Goal: Task Accomplishment & Management: Complete application form

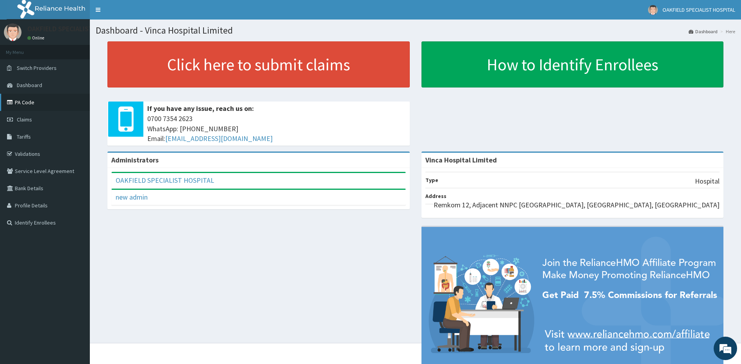
click at [34, 103] on link "PA Code" at bounding box center [45, 102] width 90 height 17
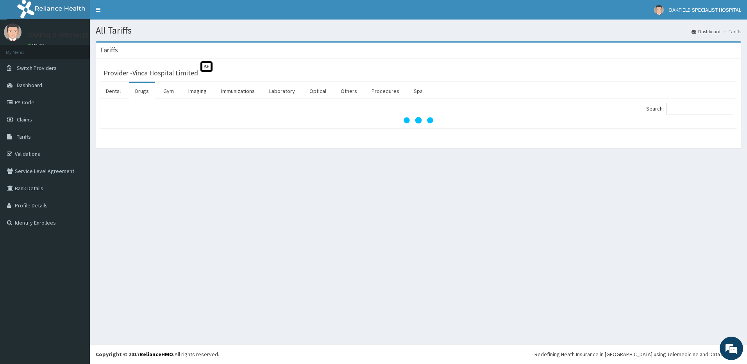
click at [612, 259] on div "All Tariffs Dashboard Tariffs Tariffs Provider - Vinca Hospital Limited St Dent…" at bounding box center [418, 182] width 657 height 324
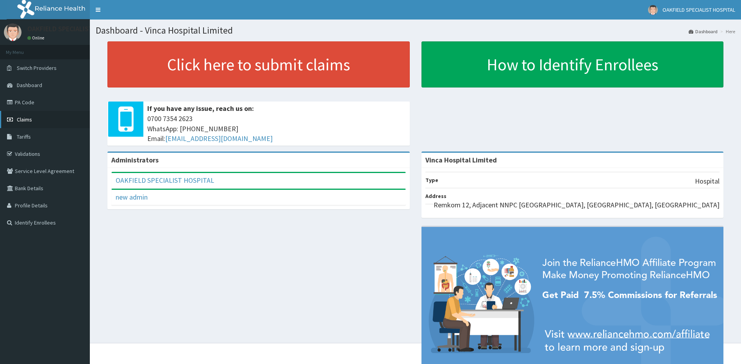
click at [25, 123] on link "Claims" at bounding box center [45, 119] width 90 height 17
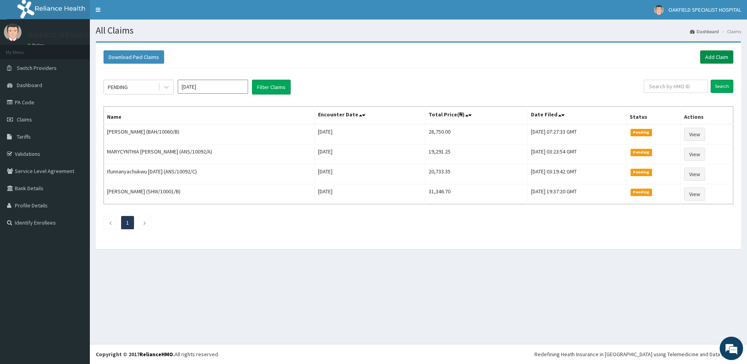
click at [712, 62] on link "Add Claim" at bounding box center [716, 56] width 33 height 13
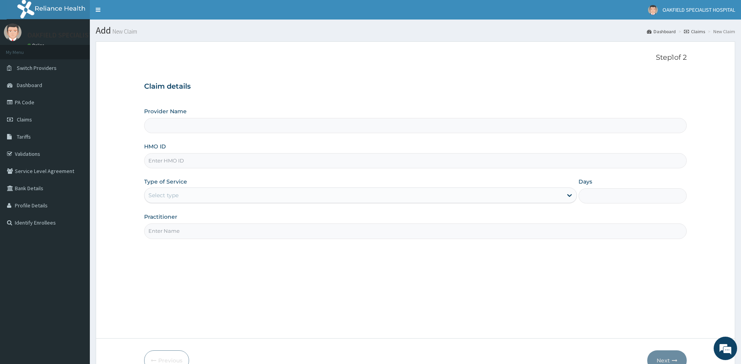
type input "Vinca Hospital Limited"
click at [164, 125] on input "Vinca Hospital Limited" at bounding box center [415, 125] width 543 height 15
click at [199, 157] on input "HMO ID" at bounding box center [415, 160] width 543 height 15
paste input "CMC/10143/A"
type input "CMC/10143/A"
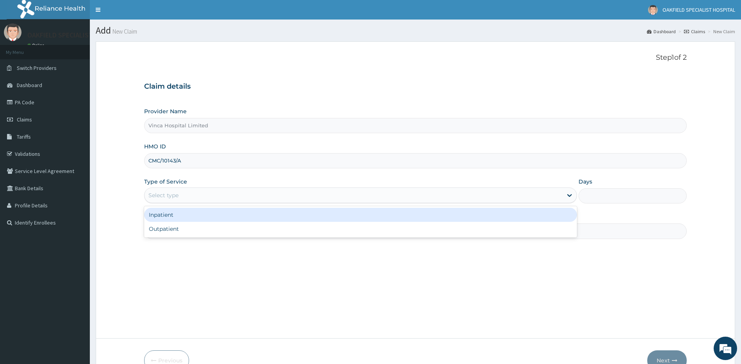
click at [185, 190] on div "Select type" at bounding box center [353, 195] width 418 height 12
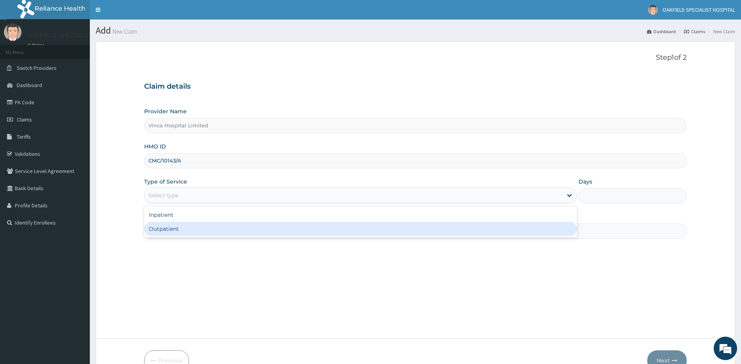
drag, startPoint x: 171, startPoint y: 226, endPoint x: 173, endPoint y: 222, distance: 4.5
click at [171, 226] on div "Outpatient" at bounding box center [360, 229] width 433 height 14
type input "1"
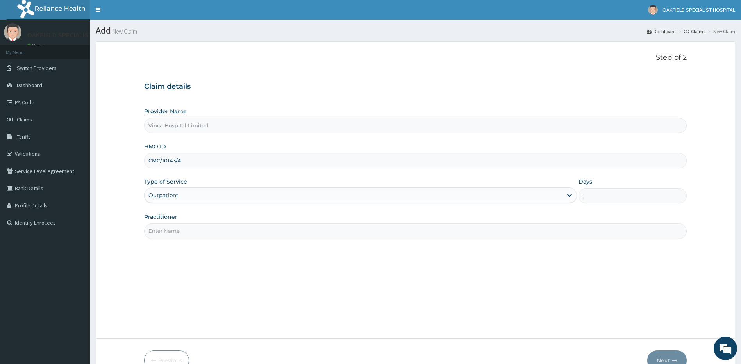
click at [165, 228] on input "Practitioner" at bounding box center [415, 230] width 543 height 15
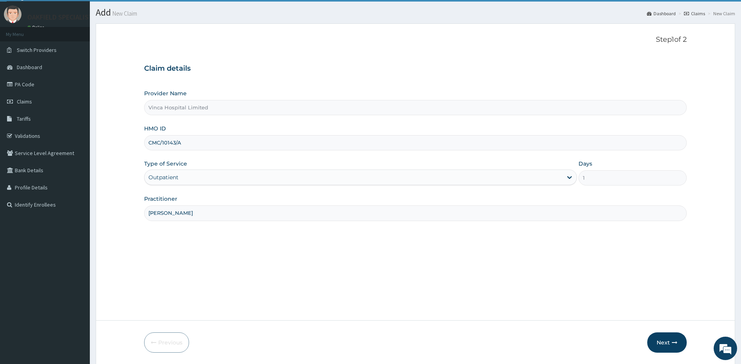
scroll to position [45, 0]
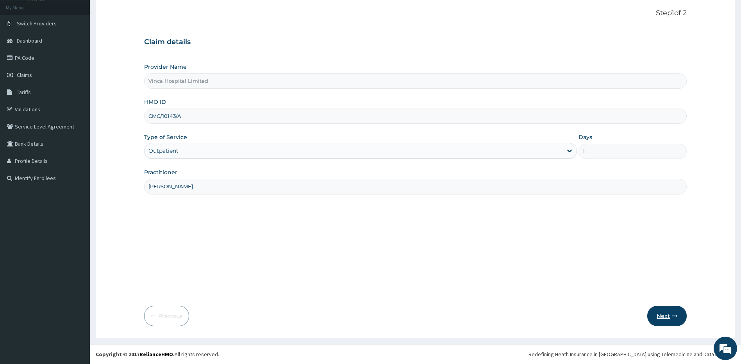
type input "[PERSON_NAME]"
click at [669, 312] on button "Next" at bounding box center [666, 316] width 39 height 20
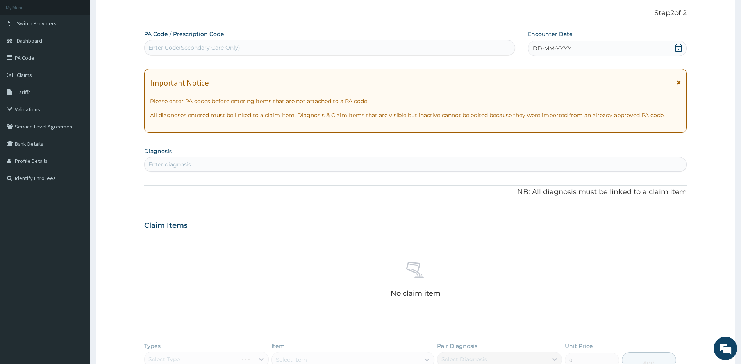
click at [676, 44] on icon at bounding box center [678, 48] width 7 height 8
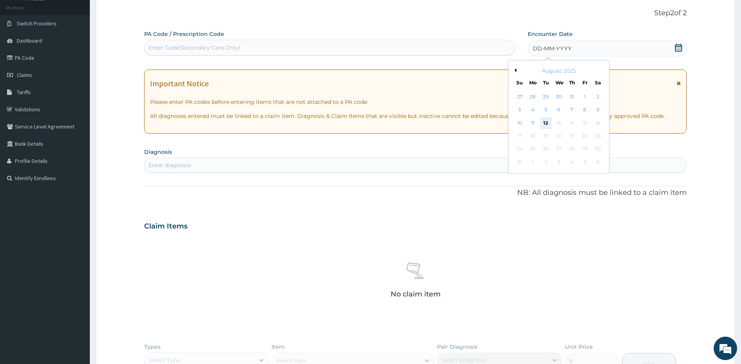
click at [542, 120] on div "12" at bounding box center [546, 123] width 12 height 12
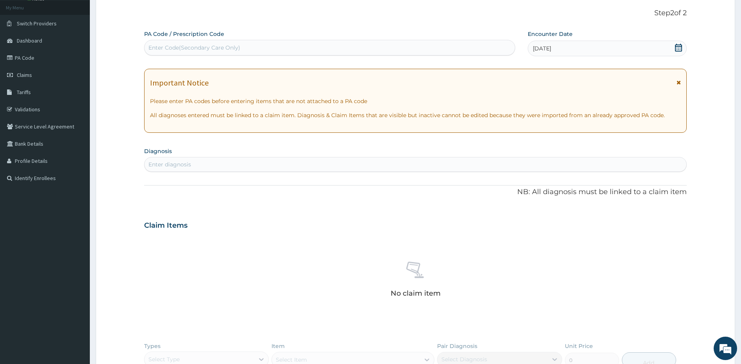
click at [240, 49] on div "Enter Code(Secondary Care Only)" at bounding box center [329, 47] width 370 height 12
paste input "PA/41B624"
type input "PA/41B624"
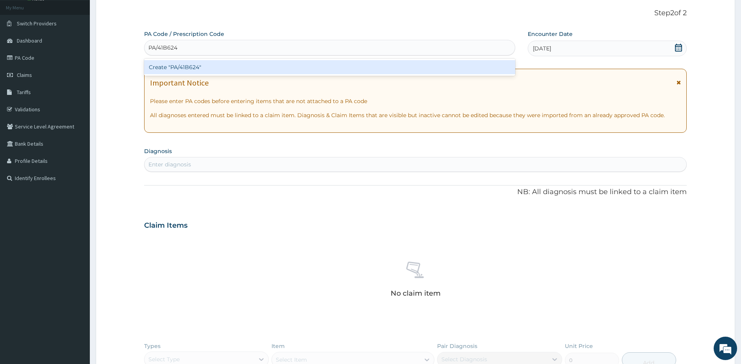
click at [200, 74] on div "Create "PA/41B624"" at bounding box center [329, 67] width 371 height 14
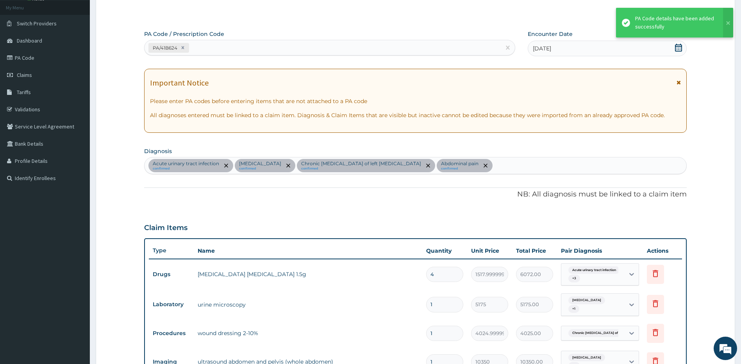
scroll to position [45, 0]
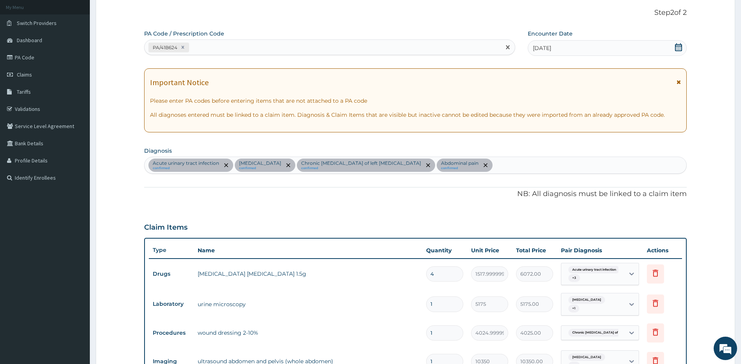
click at [280, 48] on div "PA/41B624" at bounding box center [322, 47] width 356 height 13
paste input "PA/4A8337"
type input "PA/4A8337"
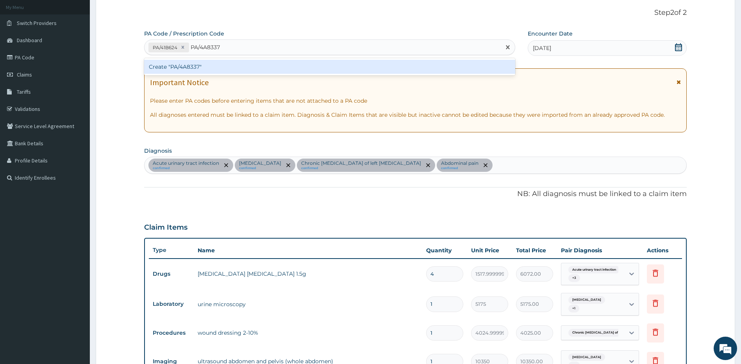
click at [227, 70] on div "Create "PA/4A8337"" at bounding box center [329, 67] width 371 height 14
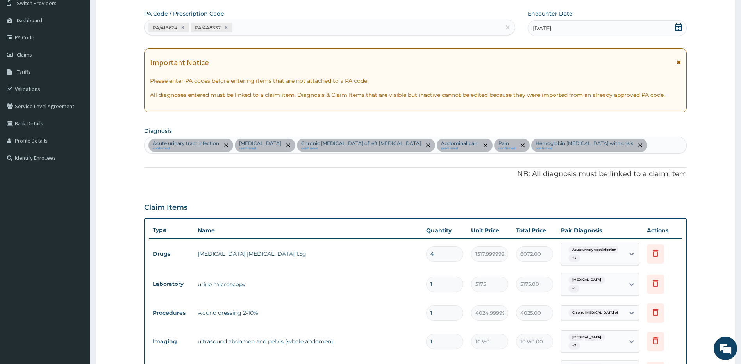
scroll to position [51, 0]
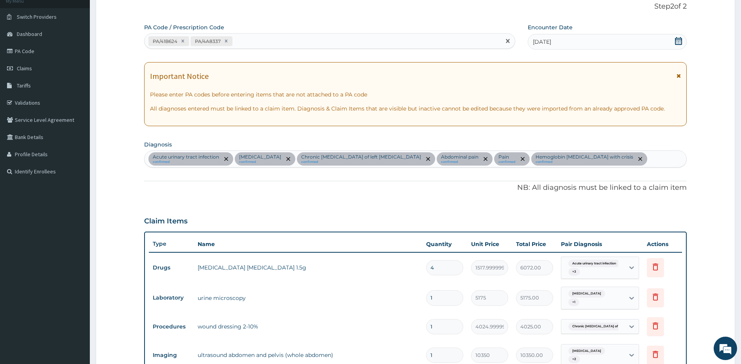
click at [254, 40] on div "PA/41B624 PA/4A8337" at bounding box center [322, 41] width 356 height 13
paste input "PA/55D2D4"
type input "PA/55D2D4"
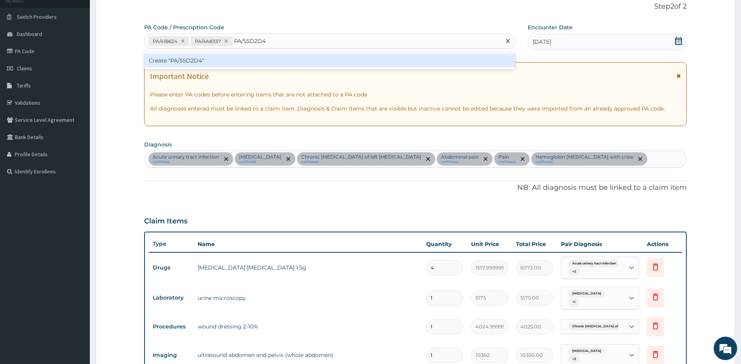
click at [242, 64] on div "Create "PA/55D2D4"" at bounding box center [329, 60] width 371 height 14
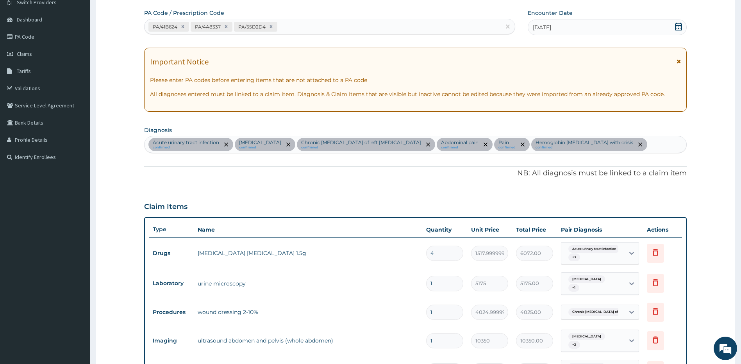
scroll to position [39, 0]
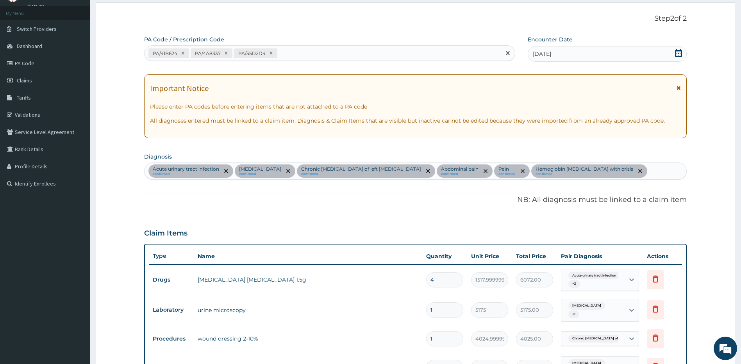
click at [319, 53] on div "PA/41B624 PA/4A8337 PA/55D2D4" at bounding box center [322, 53] width 356 height 13
paste input "PA/485EE9"
type input "PA/485EE9"
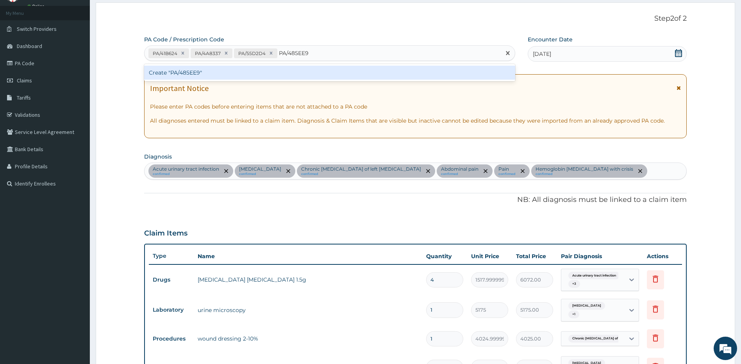
click at [317, 70] on div "Create "PA/485EE9"" at bounding box center [329, 73] width 371 height 14
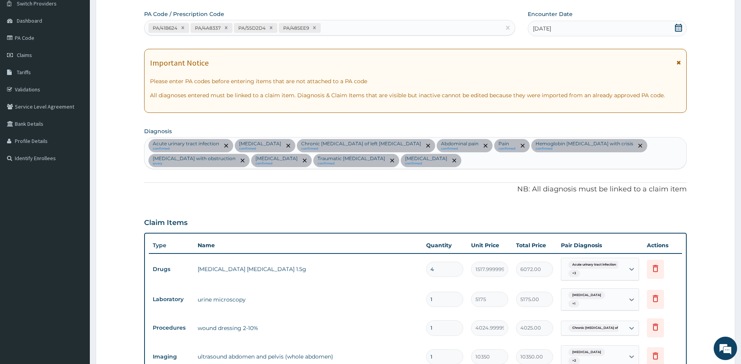
scroll to position [55, 0]
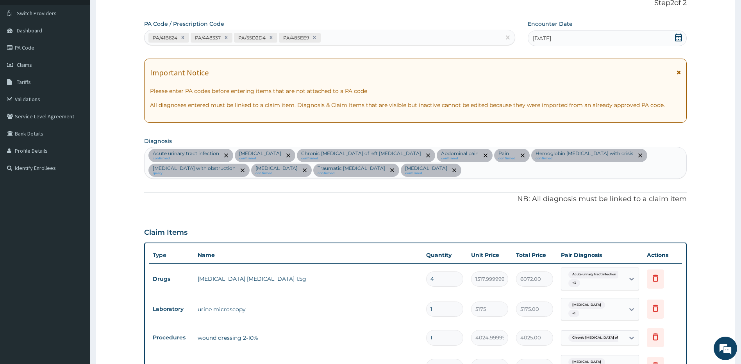
click at [364, 39] on div "PA/41B624 PA/4A8337 PA/55D2D4 PA/485EE9" at bounding box center [322, 37] width 356 height 13
paste input "PA/CE8296"
type input "PA/CE8296"
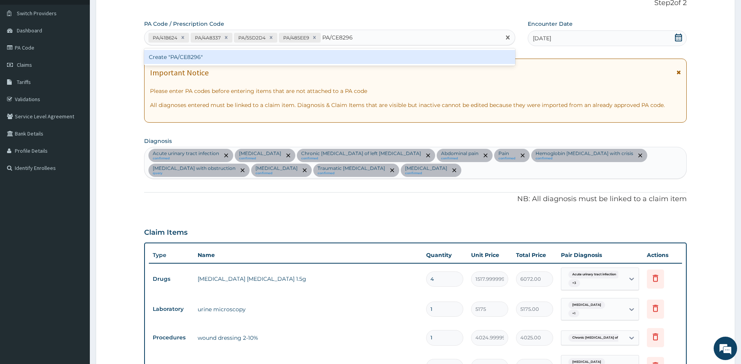
click at [339, 55] on div "Create "PA/CE8296"" at bounding box center [329, 57] width 371 height 14
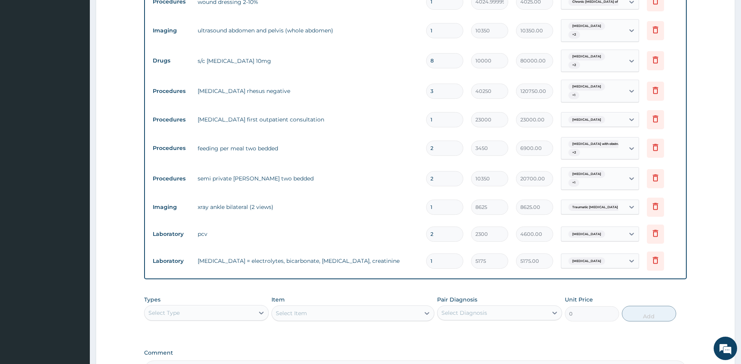
scroll to position [472, 0]
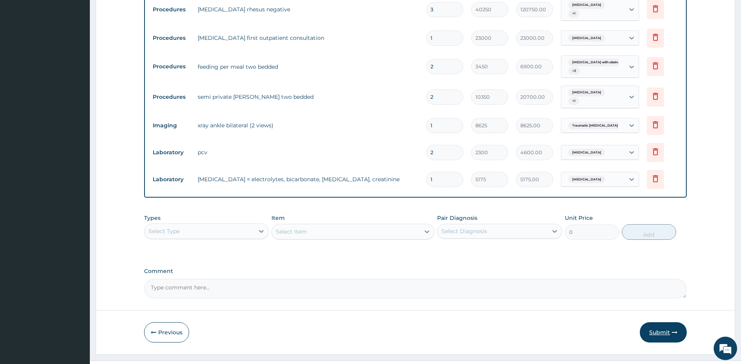
click at [658, 322] on button "Submit" at bounding box center [663, 332] width 47 height 20
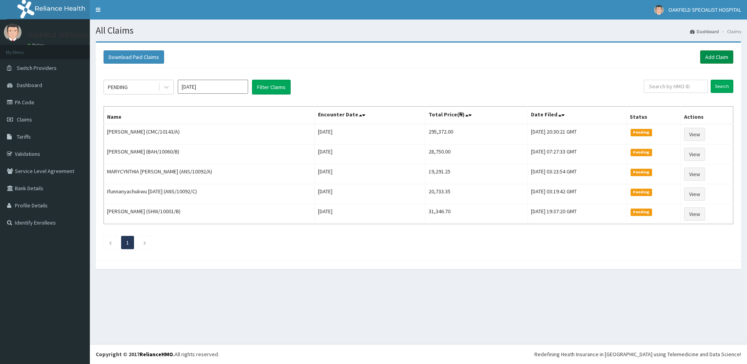
click at [711, 61] on link "Add Claim" at bounding box center [716, 56] width 33 height 13
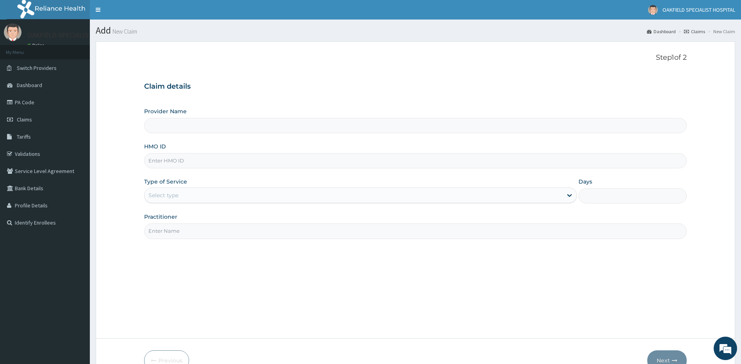
type input "Vinca Hospital Limited"
click at [257, 126] on input "Vinca Hospital Limited" at bounding box center [415, 125] width 543 height 15
click at [231, 157] on input "HMO ID" at bounding box center [415, 160] width 543 height 15
paste input "ENP/11916/F"
type input "ENP/11916/F"
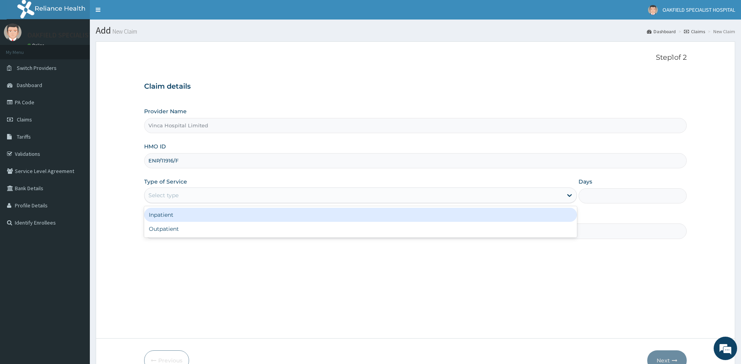
click at [200, 192] on div "Select type" at bounding box center [353, 195] width 418 height 12
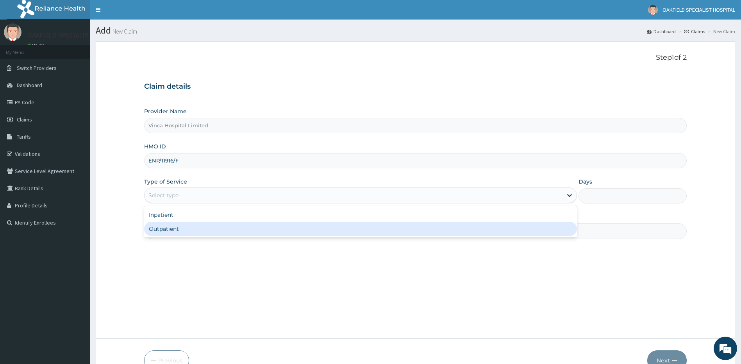
drag, startPoint x: 178, startPoint y: 228, endPoint x: 185, endPoint y: 220, distance: 10.5
click at [178, 228] on div "Outpatient" at bounding box center [360, 229] width 433 height 14
type input "1"
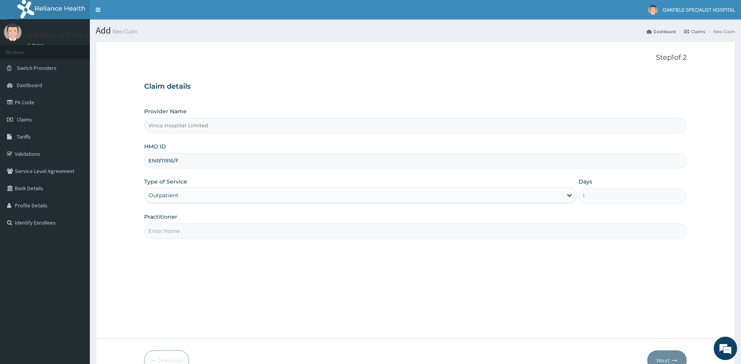
click at [166, 234] on input "Practitioner" at bounding box center [415, 230] width 543 height 15
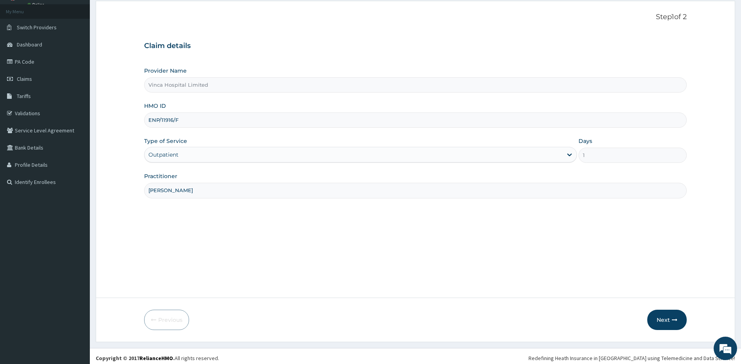
scroll to position [45, 0]
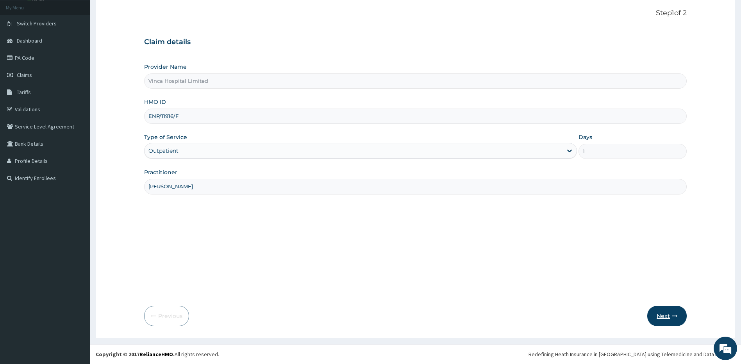
type input "[PERSON_NAME]"
click at [663, 315] on button "Next" at bounding box center [666, 316] width 39 height 20
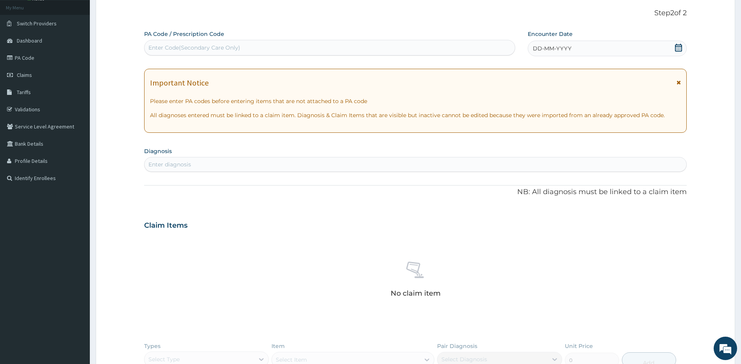
click at [676, 52] on span at bounding box center [678, 49] width 8 height 10
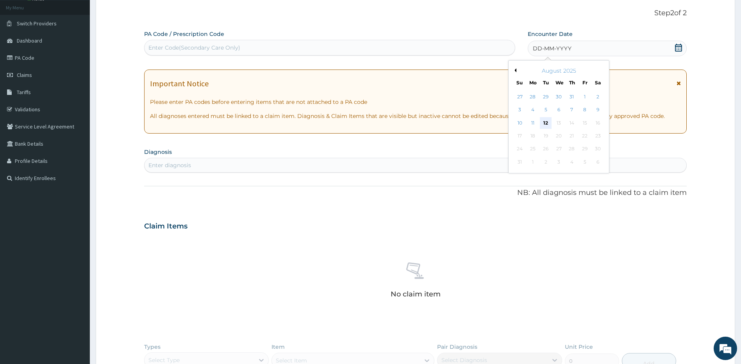
click at [544, 123] on div "12" at bounding box center [546, 123] width 12 height 12
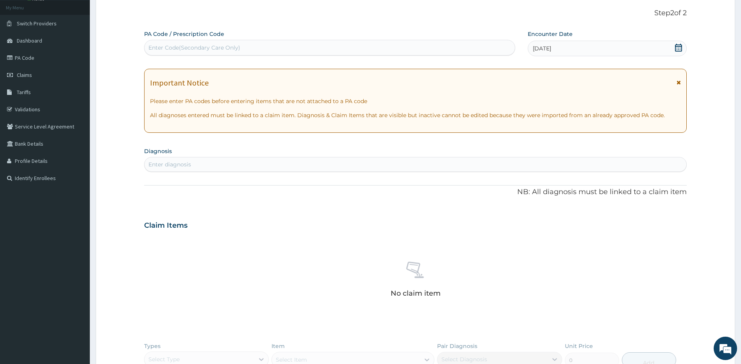
click at [232, 39] on div "PA Code / Prescription Code Enter Code(Secondary Care Only)" at bounding box center [329, 42] width 371 height 25
click at [221, 50] on div "Enter Code(Secondary Care Only)" at bounding box center [194, 48] width 92 height 8
click at [228, 47] on div "Enter Code(Secondary Care Only)" at bounding box center [194, 48] width 92 height 8
click at [228, 46] on div "Enter Code(Secondary Care Only)" at bounding box center [194, 48] width 92 height 8
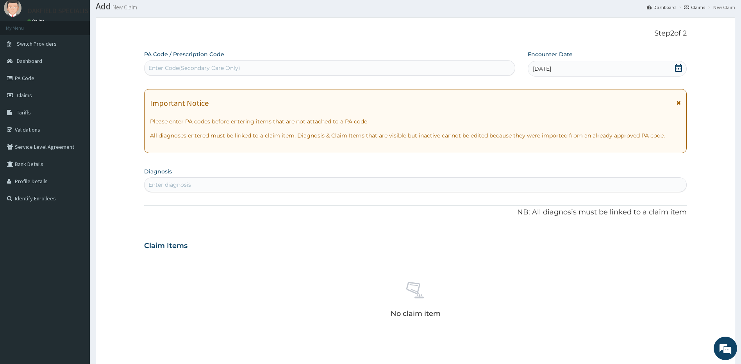
scroll to position [5, 0]
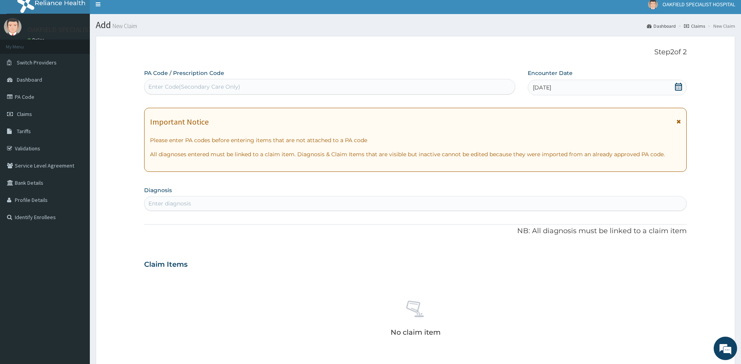
click at [327, 155] on p "All diagnoses entered must be linked to a claim item. Diagnosis & Claim Items t…" at bounding box center [415, 154] width 531 height 8
click at [247, 80] on div "Enter Code(Secondary Care Only)" at bounding box center [329, 86] width 370 height 12
paste input "PA/42F452"
type input "PA/42F452"
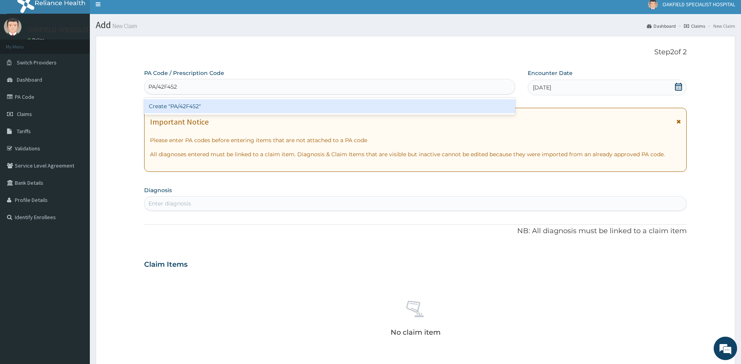
click at [212, 103] on div "Create "PA/42F452"" at bounding box center [329, 106] width 371 height 14
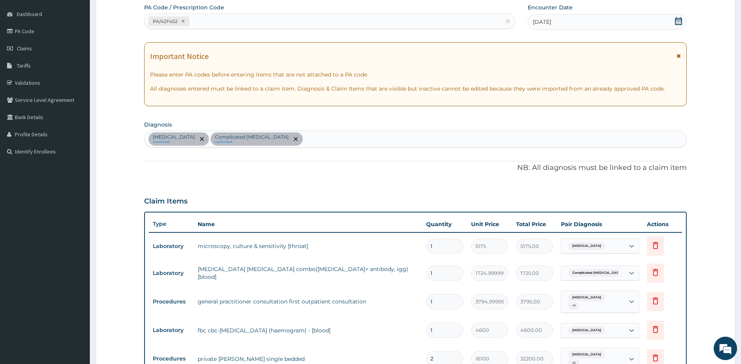
scroll to position [0, 0]
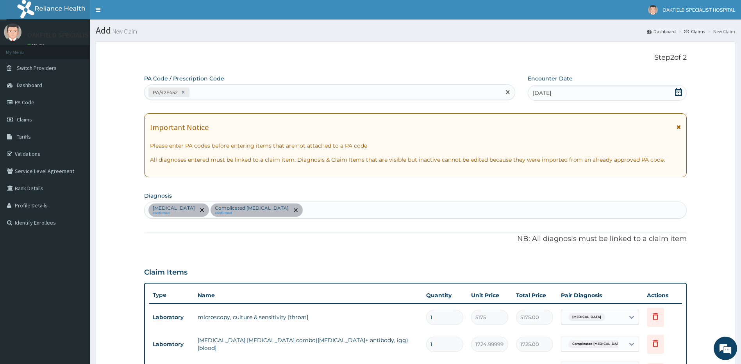
click at [226, 92] on div "PA/42F452" at bounding box center [322, 92] width 356 height 13
paste input "PA/11FFDE"
type input "PA/11FFDE"
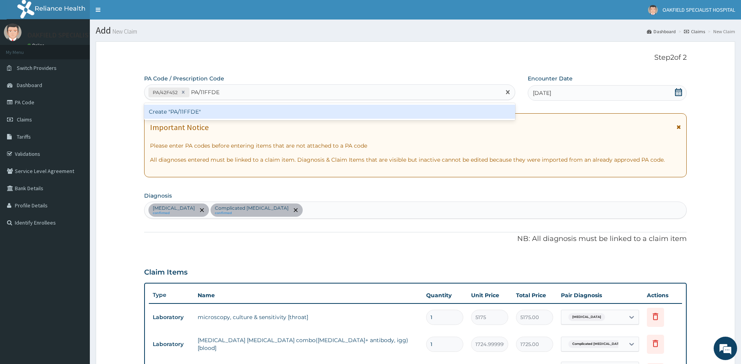
click at [202, 107] on div "Create "PA/11FFDE"" at bounding box center [329, 112] width 371 height 14
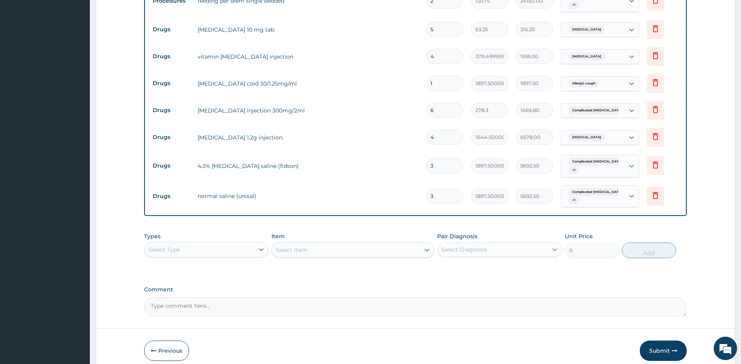
scroll to position [494, 0]
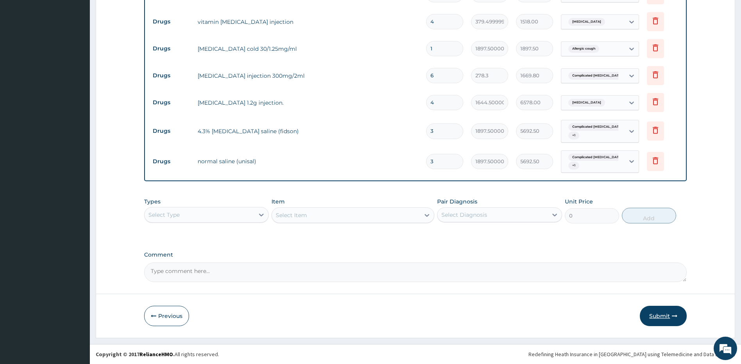
click at [651, 315] on button "Submit" at bounding box center [663, 316] width 47 height 20
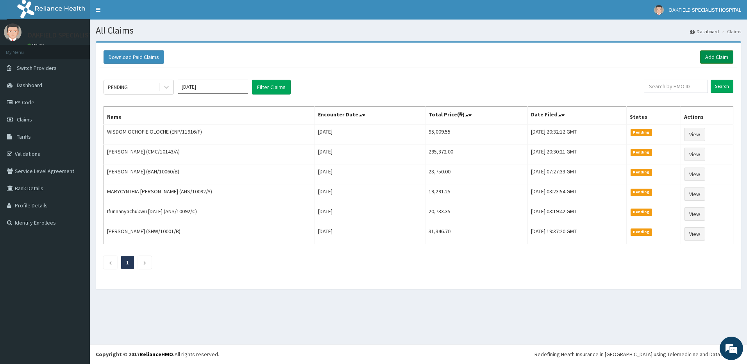
click at [707, 56] on link "Add Claim" at bounding box center [716, 56] width 33 height 13
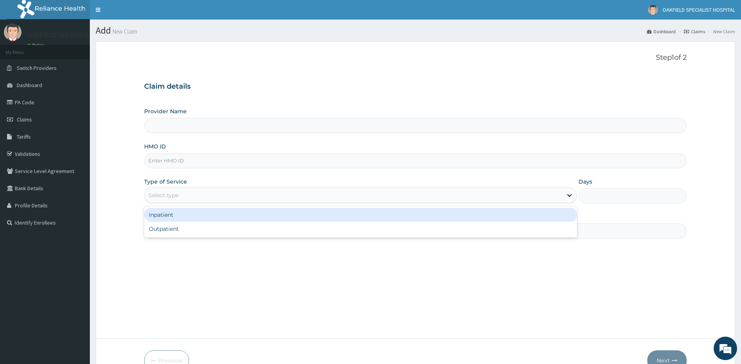
drag, startPoint x: 227, startPoint y: 196, endPoint x: 232, endPoint y: 192, distance: 6.4
click at [229, 194] on div "Select type" at bounding box center [353, 195] width 418 height 12
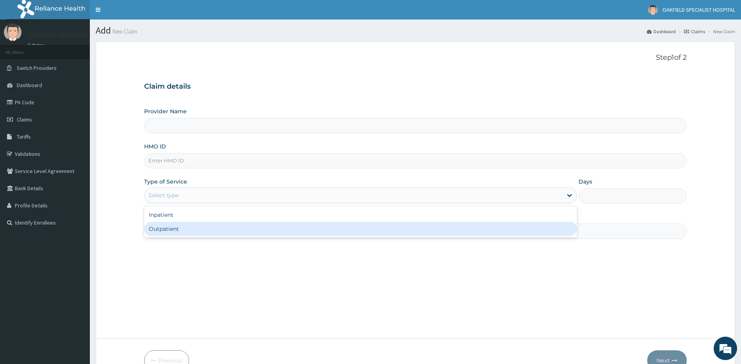
type input "Vinca Hospital Limited"
drag, startPoint x: 201, startPoint y: 230, endPoint x: 212, endPoint y: 217, distance: 16.7
click at [206, 224] on div "Outpatient" at bounding box center [360, 229] width 433 height 14
type input "1"
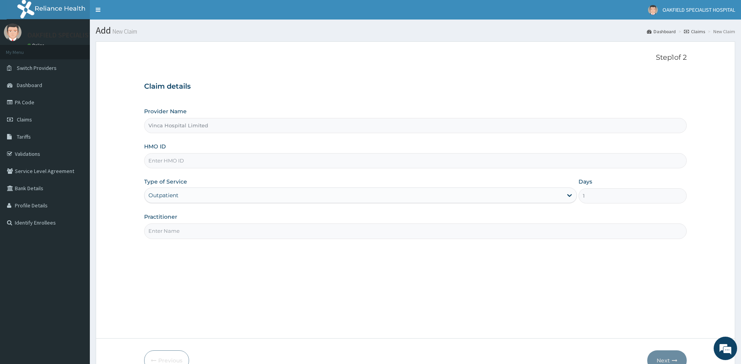
click at [252, 157] on input "HMO ID" at bounding box center [415, 160] width 543 height 15
paste input "OSB/10055/D"
type input "OSB/10055/D"
click at [206, 233] on input "Practitioner" at bounding box center [415, 230] width 543 height 15
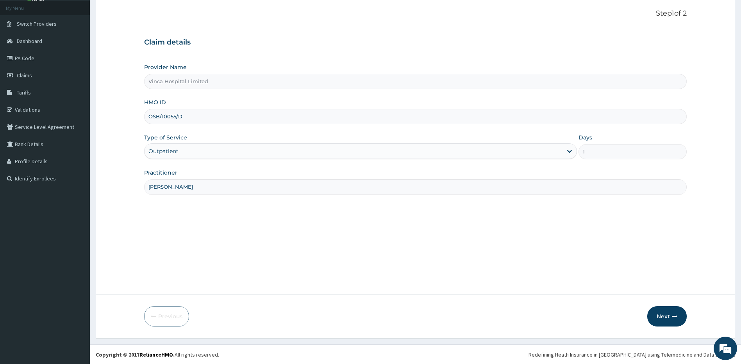
scroll to position [45, 0]
type input "NELSON"
click at [664, 317] on button "Next" at bounding box center [666, 316] width 39 height 20
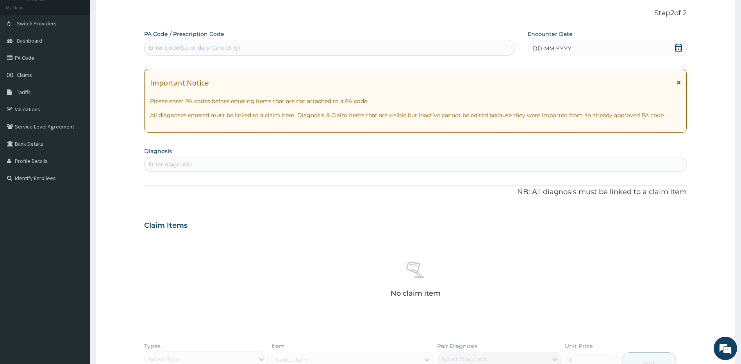
scroll to position [0, 0]
click at [679, 47] on icon at bounding box center [678, 48] width 8 height 8
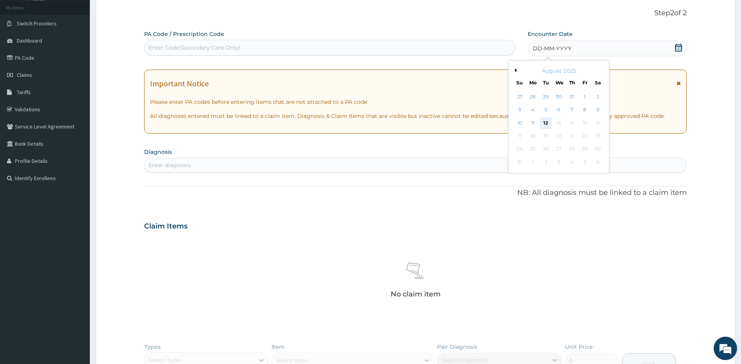
click at [543, 127] on div "12" at bounding box center [546, 123] width 12 height 12
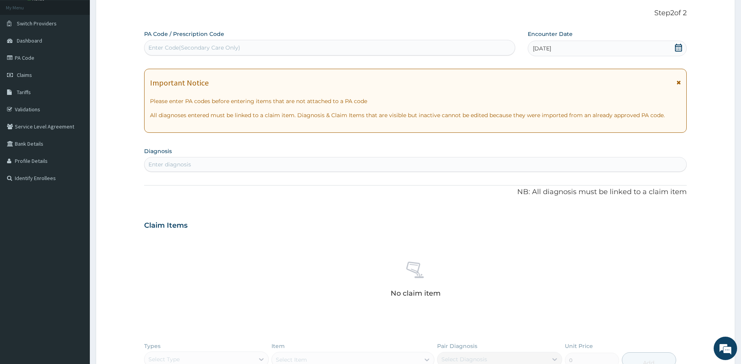
click at [328, 48] on div "Enter Code(Secondary Care Only)" at bounding box center [329, 47] width 370 height 12
paste input "PA/A6F216"
type input "PA/A6F216"
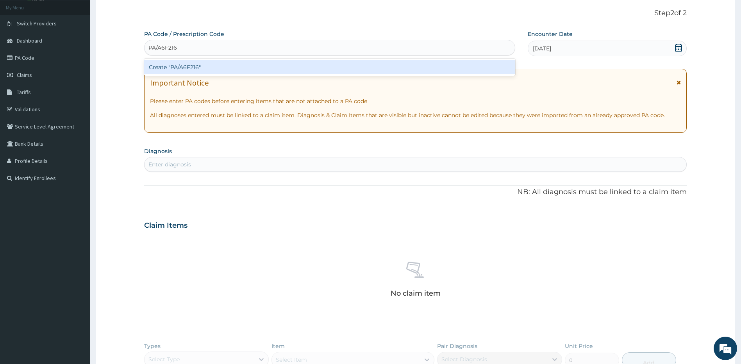
click at [308, 68] on div "Create "PA/A6F216"" at bounding box center [329, 67] width 371 height 14
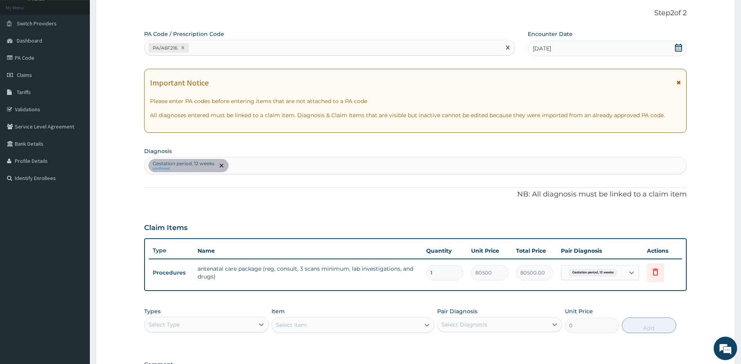
click at [260, 48] on div "PA/A6F216" at bounding box center [322, 47] width 356 height 13
paste input "PA/277728"
type input "PA/277728"
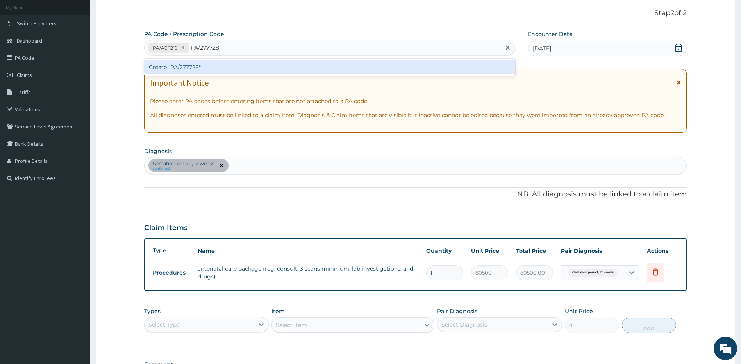
click at [235, 68] on div "Create "PA/277728"" at bounding box center [329, 67] width 371 height 14
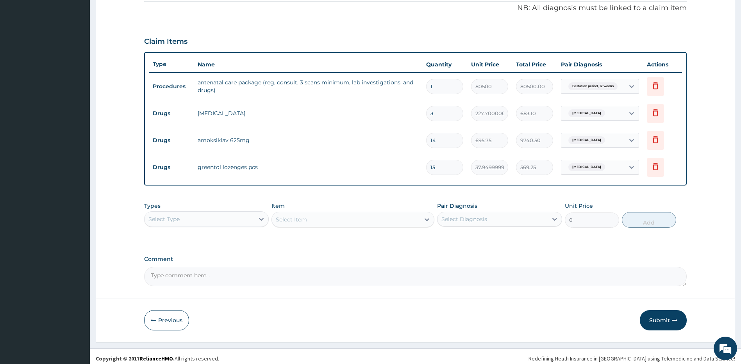
scroll to position [235, 0]
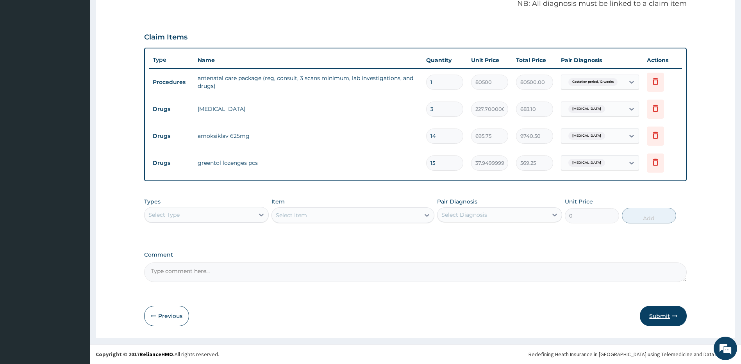
click at [666, 315] on button "Submit" at bounding box center [663, 316] width 47 height 20
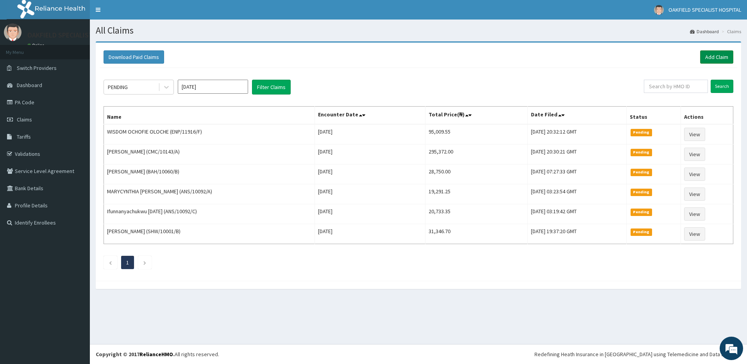
click at [708, 52] on link "Add Claim" at bounding box center [716, 56] width 33 height 13
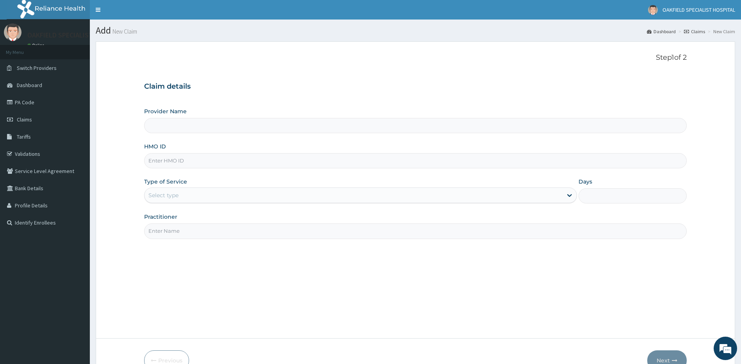
click at [213, 162] on input "HMO ID" at bounding box center [415, 160] width 543 height 15
type input "Vinca Hospital Limited"
paste input "BAH/10060/B"
type input "BAH/10060/B"
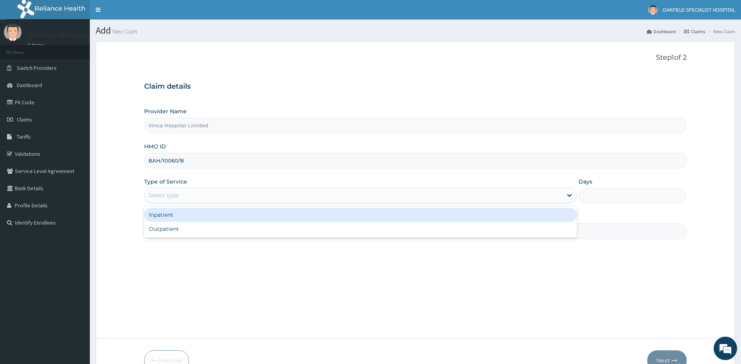
click at [185, 196] on div "Select type" at bounding box center [353, 195] width 418 height 12
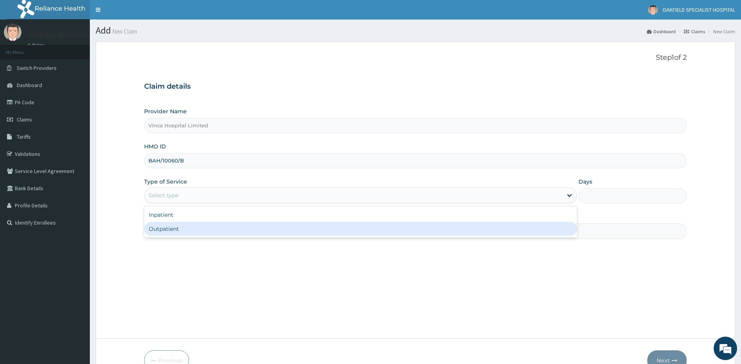
click at [168, 226] on div "Outpatient" at bounding box center [360, 229] width 433 height 14
type input "1"
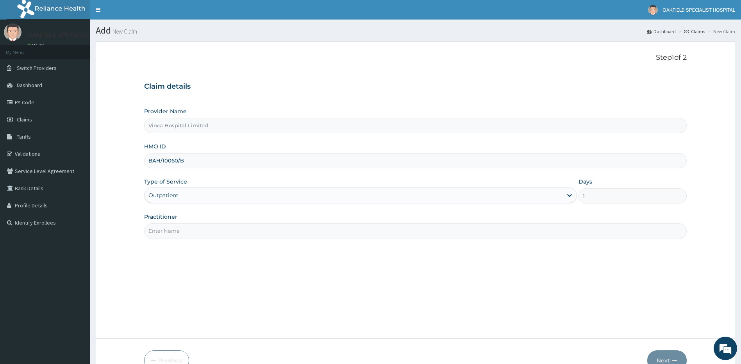
click at [171, 231] on input "Practitioner" at bounding box center [415, 230] width 543 height 15
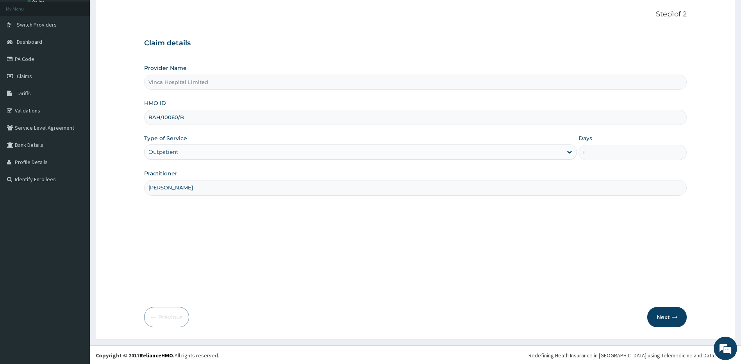
scroll to position [45, 0]
type input "NELSON"
click at [659, 320] on button "Next" at bounding box center [666, 316] width 39 height 20
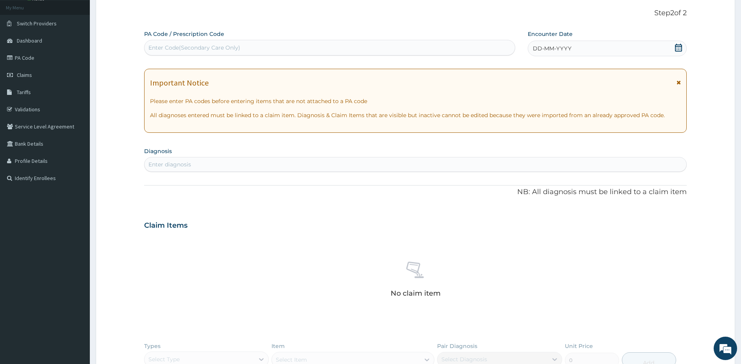
click at [211, 43] on div "Enter Code(Secondary Care Only)" at bounding box center [329, 47] width 370 height 12
click at [249, 47] on div "Enter Code(Secondary Care Only)" at bounding box center [329, 47] width 370 height 12
paste input "PA/26F0A0"
type input "PA/26F0A0"
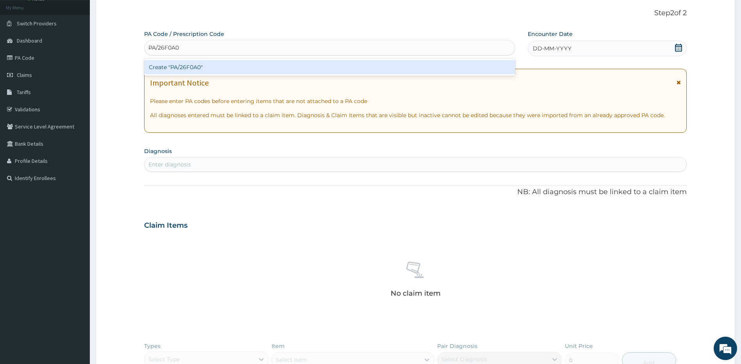
click at [220, 70] on div "Create "PA/26F0A0"" at bounding box center [329, 67] width 371 height 14
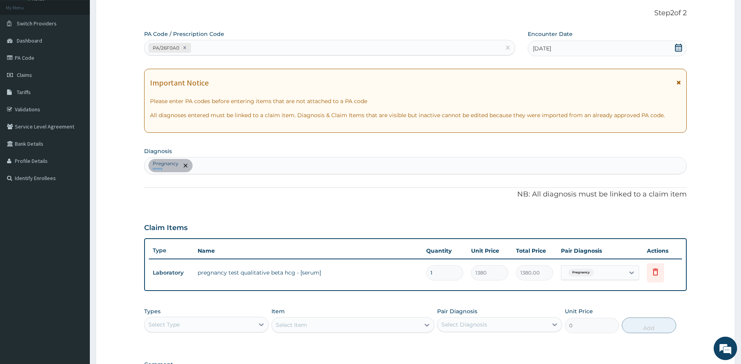
scroll to position [154, 0]
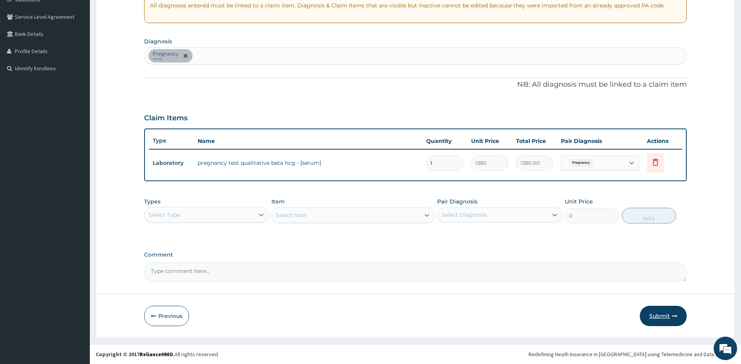
click at [663, 313] on button "Submit" at bounding box center [663, 316] width 47 height 20
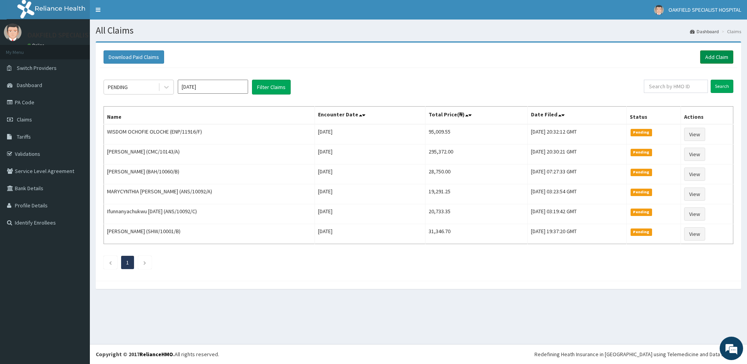
click at [706, 60] on link "Add Claim" at bounding box center [716, 56] width 33 height 13
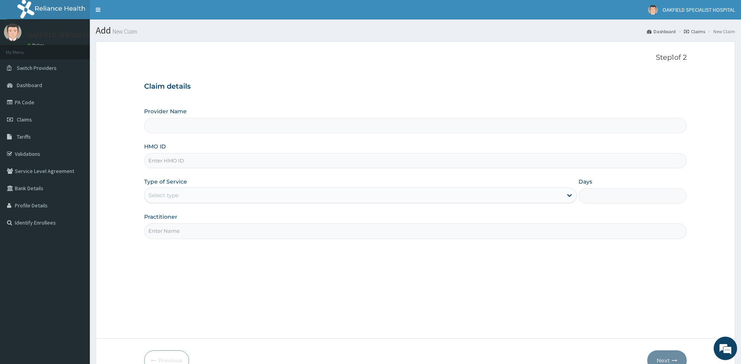
type input "Vinca Hospital Limited"
click at [185, 165] on input "HMO ID" at bounding box center [415, 160] width 543 height 15
paste input "ENP/11916/B"
type input "ENP/11916/B"
click at [179, 198] on div "Select type" at bounding box center [353, 195] width 418 height 12
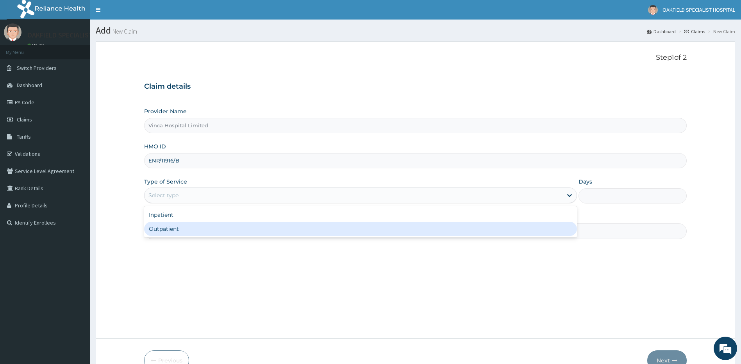
click at [162, 222] on div "Inpatient Outpatient" at bounding box center [360, 221] width 433 height 31
click at [162, 225] on div "Outpatient" at bounding box center [360, 229] width 433 height 14
type input "1"
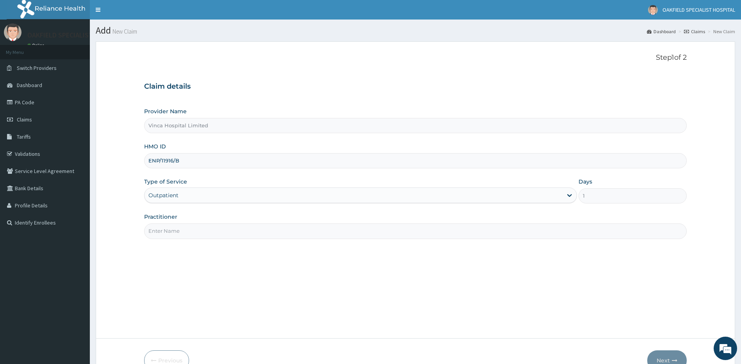
click at [175, 223] on div "Practitioner" at bounding box center [415, 226] width 543 height 26
drag, startPoint x: 176, startPoint y: 233, endPoint x: 171, endPoint y: 235, distance: 5.3
click at [175, 233] on input "Practitioner" at bounding box center [415, 230] width 543 height 15
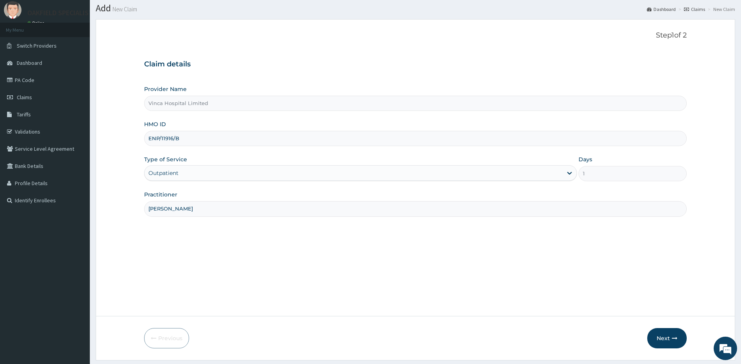
scroll to position [45, 0]
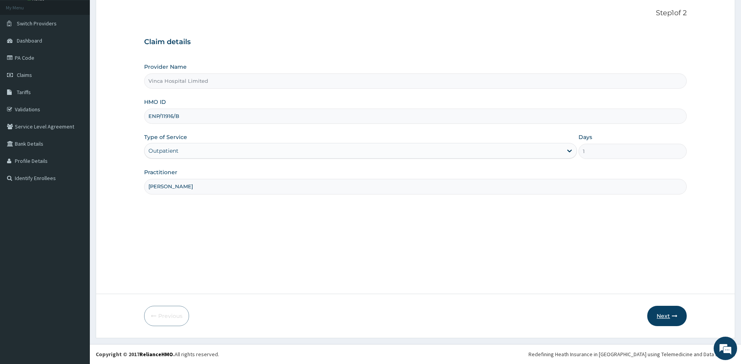
type input "[PERSON_NAME]"
click at [658, 317] on button "Next" at bounding box center [666, 316] width 39 height 20
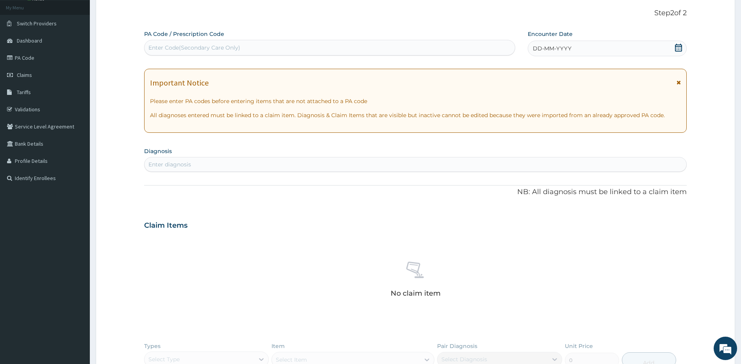
click at [675, 48] on icon at bounding box center [678, 48] width 7 height 8
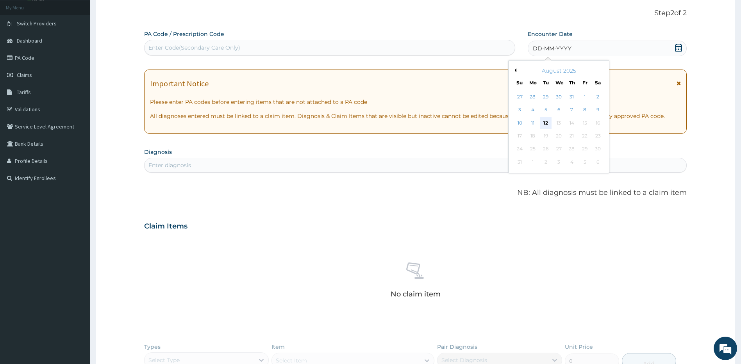
click at [546, 126] on div "12" at bounding box center [546, 123] width 12 height 12
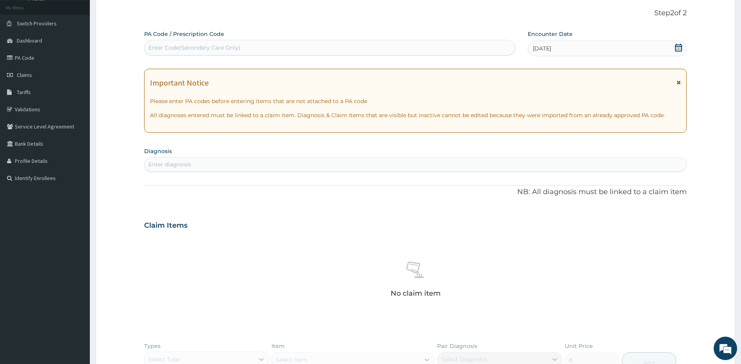
click at [266, 51] on div "Enter Code(Secondary Care Only)" at bounding box center [329, 47] width 370 height 12
paste input "PA/2188DA"
type input "PA/2188DA"
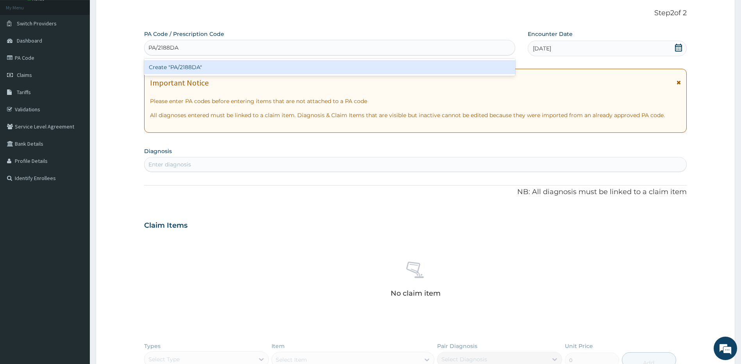
click at [234, 70] on div "Create "PA/2188DA"" at bounding box center [329, 67] width 371 height 14
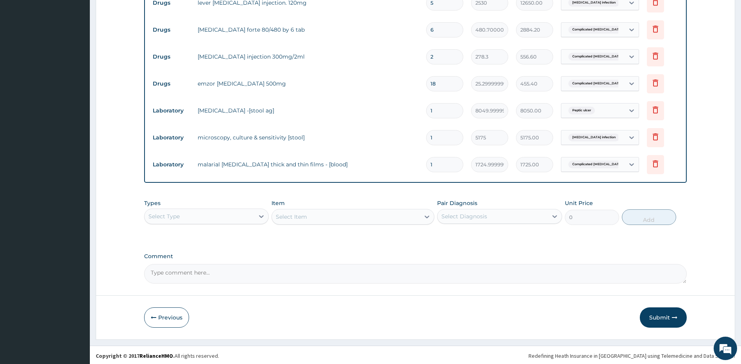
scroll to position [397, 0]
click at [651, 317] on button "Submit" at bounding box center [663, 316] width 47 height 20
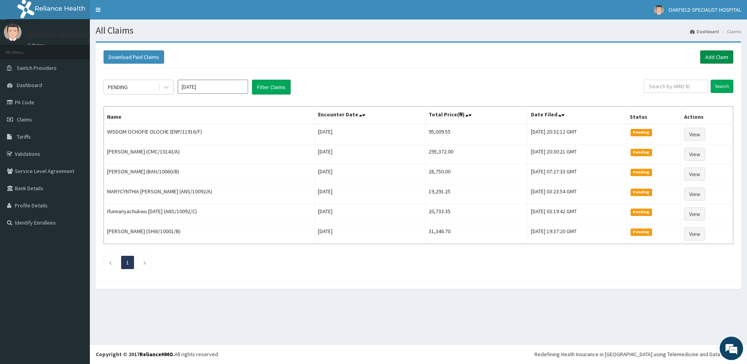
click at [711, 60] on link "Add Claim" at bounding box center [716, 56] width 33 height 13
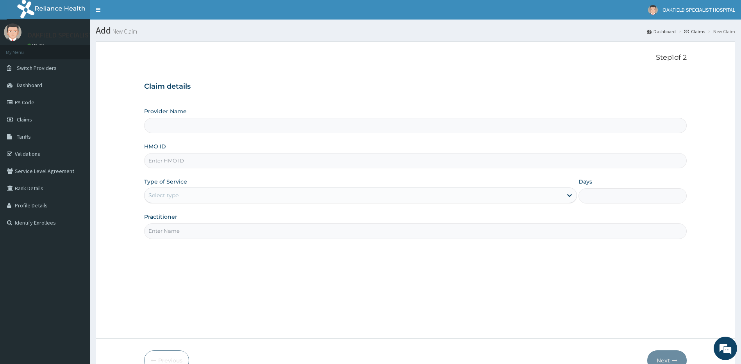
type input "Vinca Hospital Limited"
click at [188, 163] on input "HMO ID" at bounding box center [415, 160] width 543 height 15
paste input "PHL/10028/A"
type input "PHL/10028/A"
drag, startPoint x: 146, startPoint y: 197, endPoint x: 150, endPoint y: 196, distance: 4.8
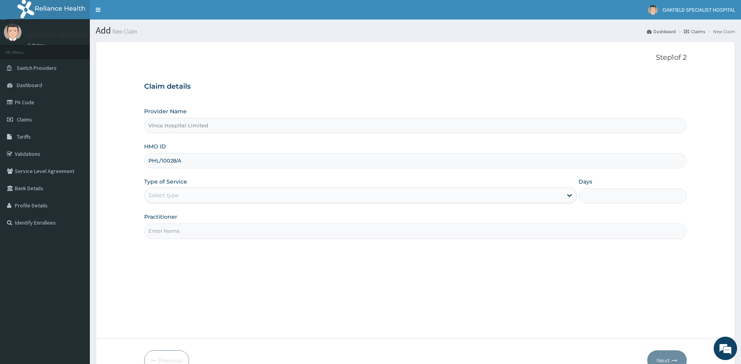
click at [150, 196] on div "Select type" at bounding box center [353, 195] width 418 height 12
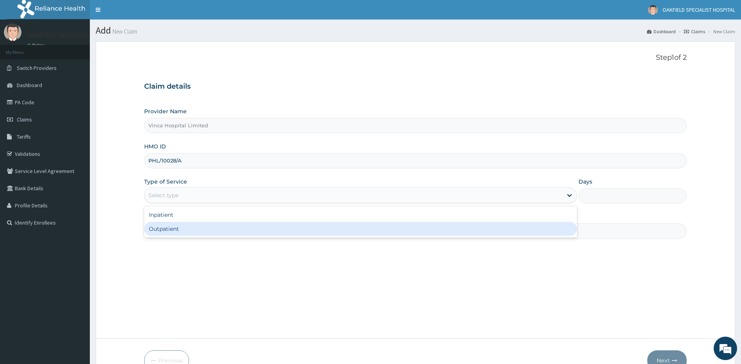
click at [167, 232] on div "Outpatient" at bounding box center [360, 229] width 433 height 14
type input "1"
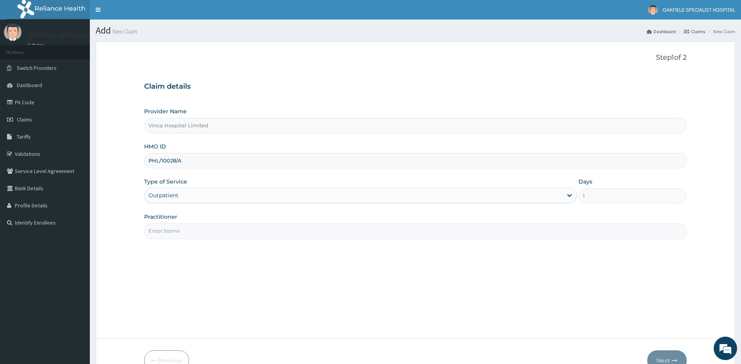
click at [178, 226] on input "Practitioner" at bounding box center [415, 230] width 543 height 15
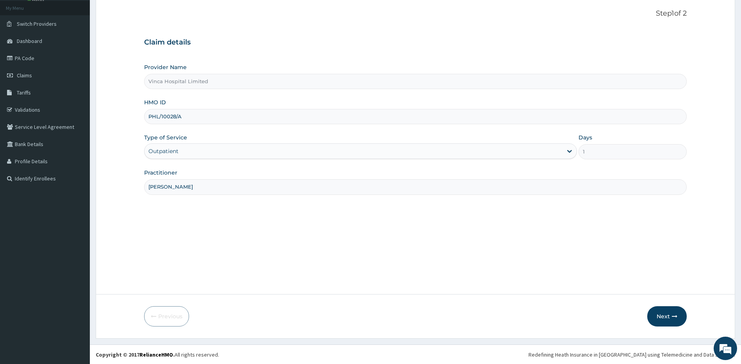
scroll to position [45, 0]
type input "NELSON"
click at [654, 314] on button "Next" at bounding box center [666, 316] width 39 height 20
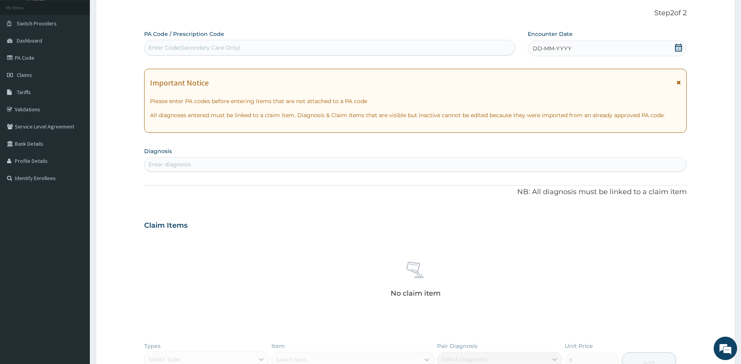
drag, startPoint x: 656, startPoint y: 43, endPoint x: 652, endPoint y: 45, distance: 4.2
click at [656, 44] on div "DD-MM-YYYY" at bounding box center [607, 49] width 159 height 16
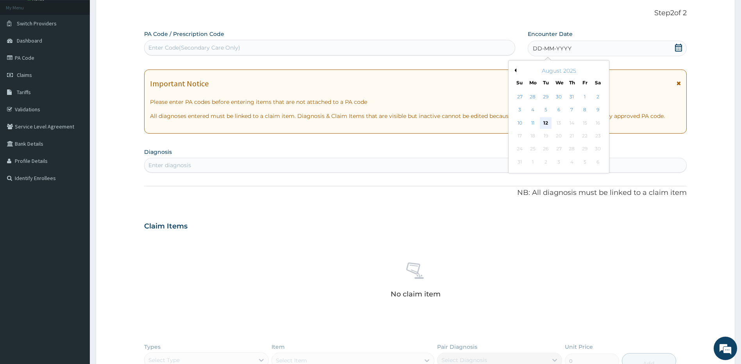
click at [541, 120] on div "12" at bounding box center [546, 123] width 12 height 12
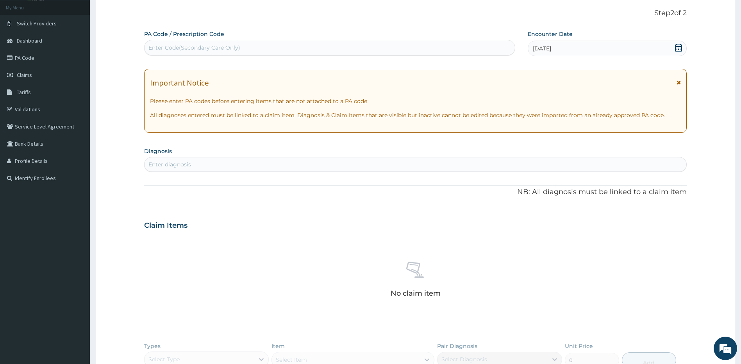
click at [245, 46] on div "Enter Code(Secondary Care Only)" at bounding box center [329, 47] width 370 height 12
paste input "PA/0BD6A9"
type input "PA/0BD6A9"
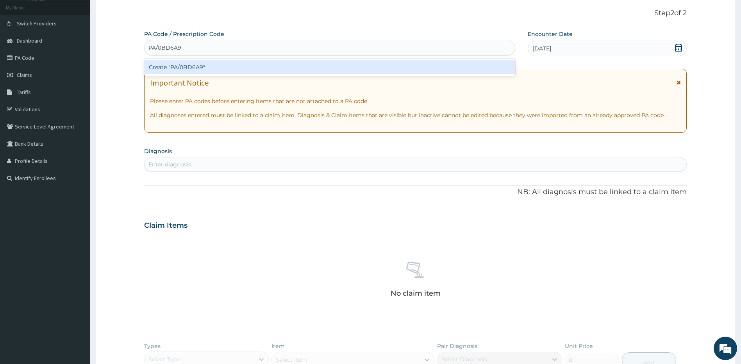
click at [218, 69] on div "Create "PA/0BD6A9"" at bounding box center [329, 67] width 371 height 14
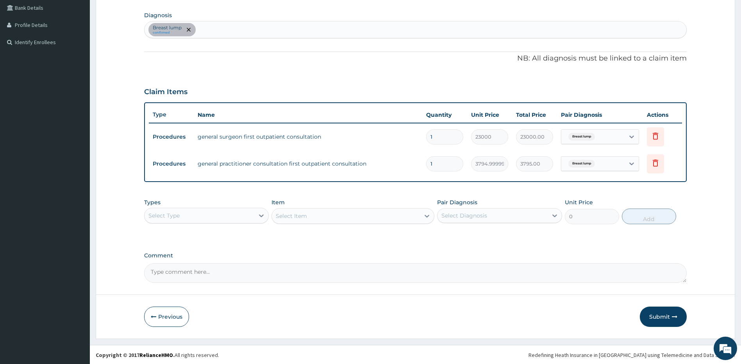
scroll to position [181, 0]
click at [657, 312] on button "Submit" at bounding box center [663, 316] width 47 height 20
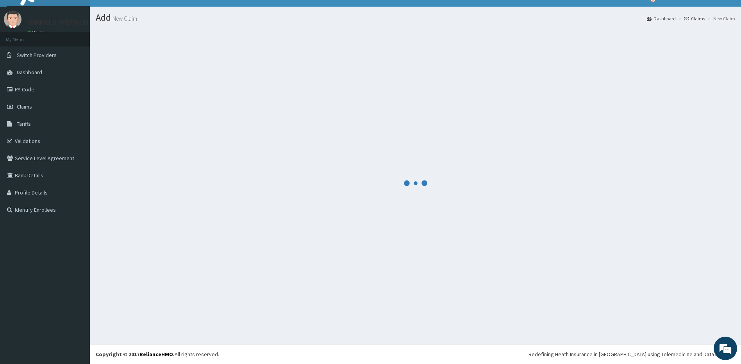
scroll to position [13, 0]
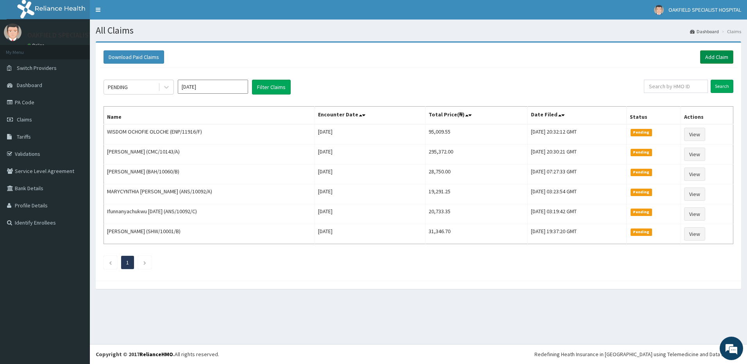
click at [713, 57] on link "Add Claim" at bounding box center [716, 56] width 33 height 13
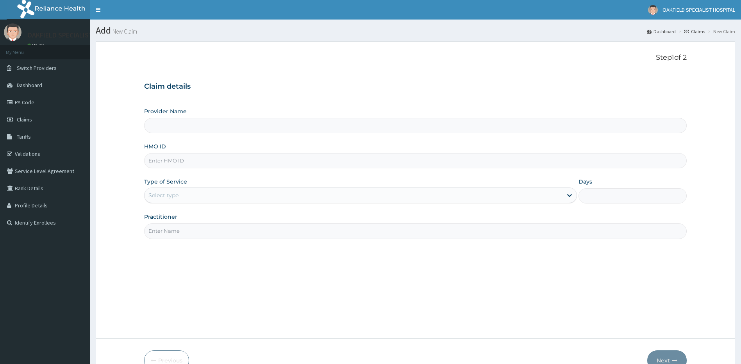
click at [186, 161] on input "HMO ID" at bounding box center [415, 160] width 543 height 15
type input "Vinca Hospital Limited"
paste input "RTR/10003/A"
type input "RTR/10003/A"
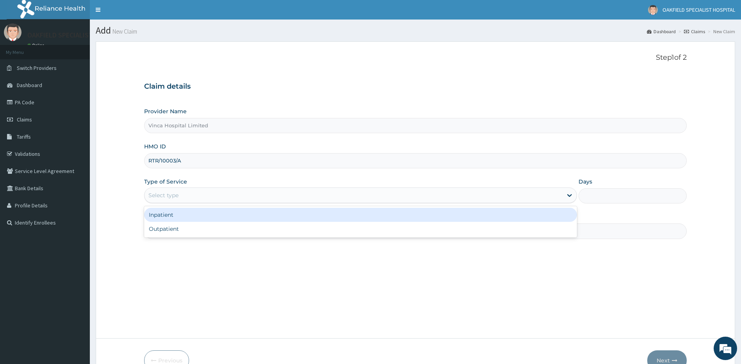
click at [183, 191] on div "Select type" at bounding box center [353, 195] width 418 height 12
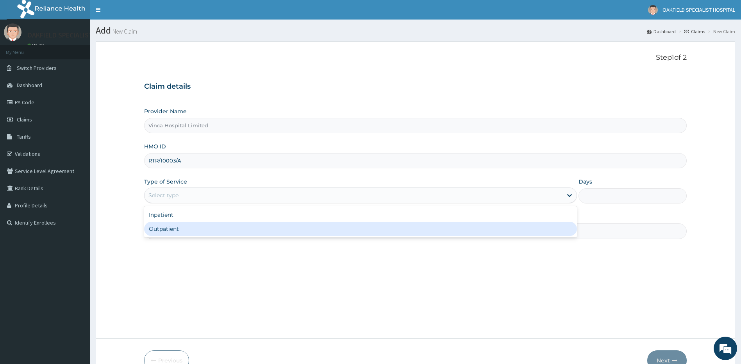
click at [181, 229] on div "Outpatient" at bounding box center [360, 229] width 433 height 14
type input "1"
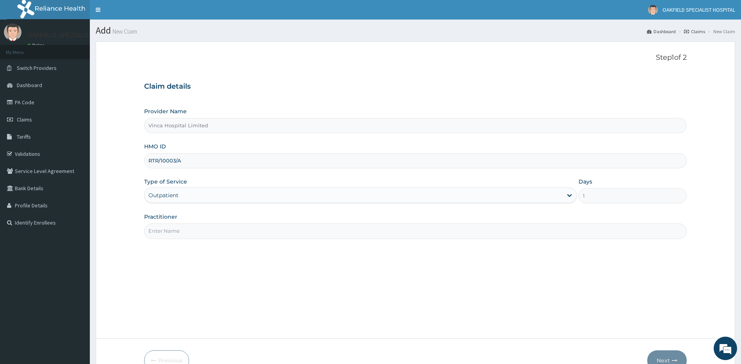
click at [184, 230] on input "Practitioner" at bounding box center [415, 230] width 543 height 15
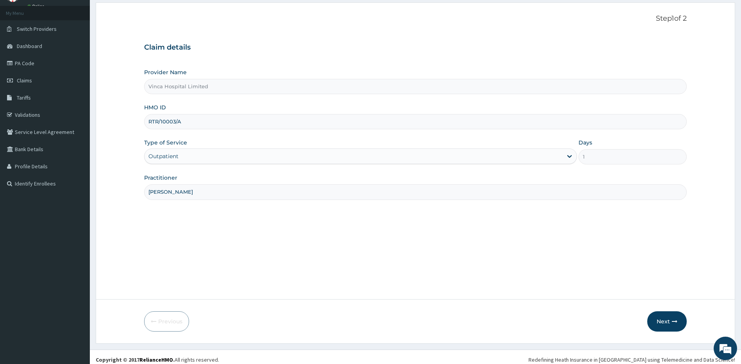
scroll to position [45, 0]
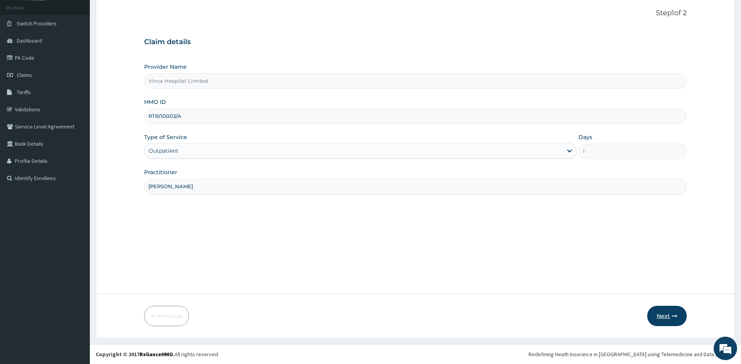
type input "[PERSON_NAME]"
click at [668, 317] on button "Next" at bounding box center [666, 316] width 39 height 20
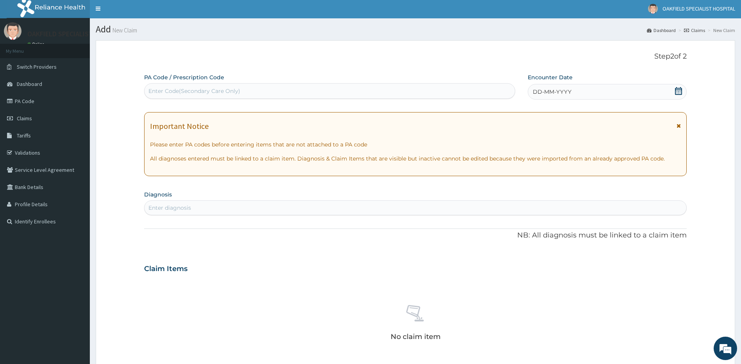
scroll to position [0, 0]
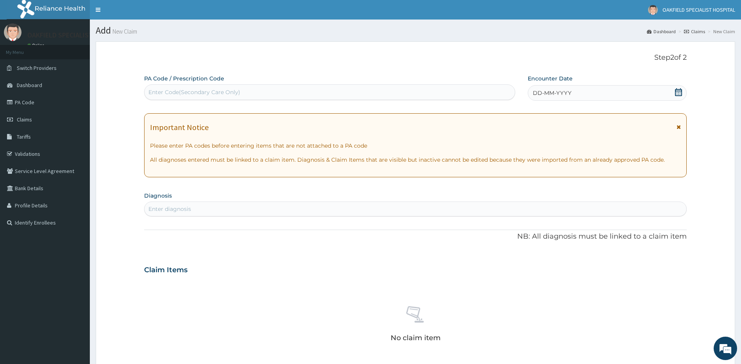
click at [651, 95] on div "DD-MM-YYYY" at bounding box center [607, 93] width 159 height 16
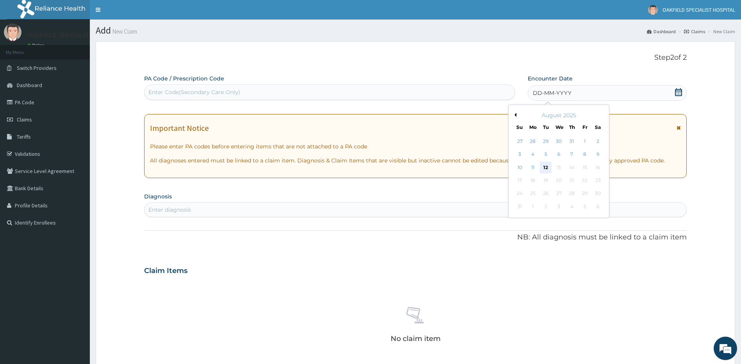
click at [545, 168] on div "12" at bounding box center [546, 168] width 12 height 12
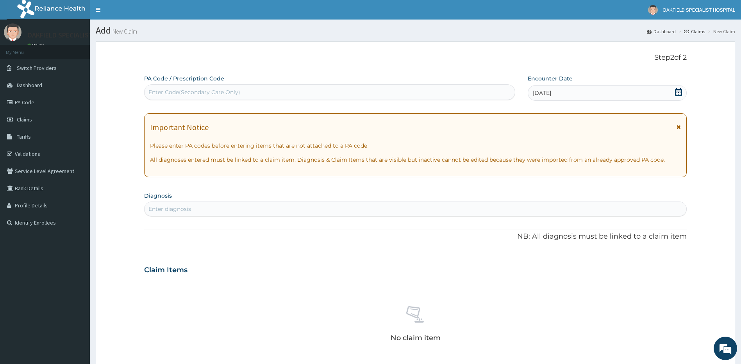
click at [285, 95] on div "Enter Code(Secondary Care Only)" at bounding box center [329, 92] width 370 height 12
click at [192, 92] on div "Enter Code(Secondary Care Only)" at bounding box center [194, 92] width 92 height 8
paste input "PA/8E3883"
type input "PA/8E3883"
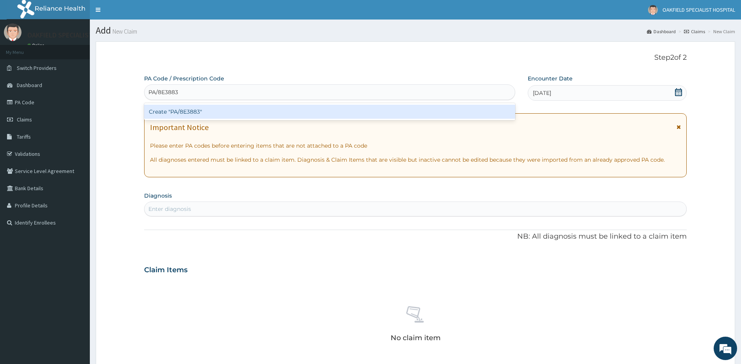
click at [170, 116] on div "Create "PA/8E3883"" at bounding box center [329, 112] width 371 height 14
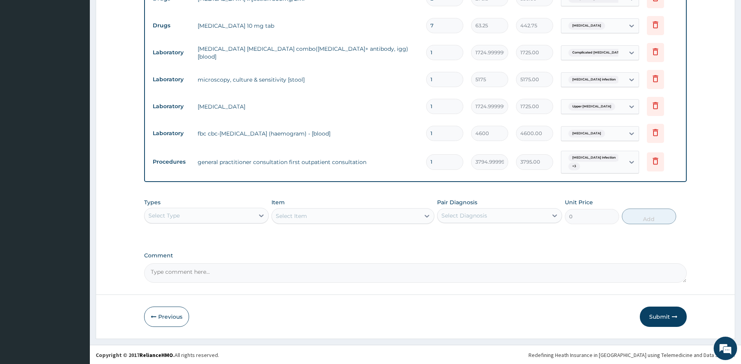
scroll to position [403, 0]
click at [650, 318] on button "Submit" at bounding box center [663, 316] width 47 height 20
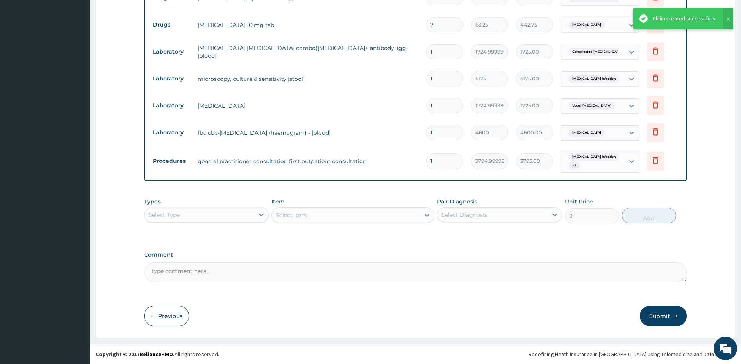
scroll to position [374, 0]
